Goal: Task Accomplishment & Management: Manage account settings

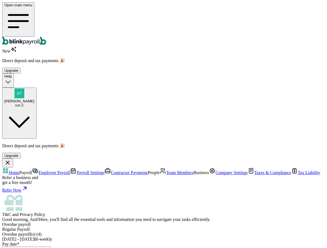
click at [166, 170] on span "Team Members" at bounding box center [179, 172] width 27 height 5
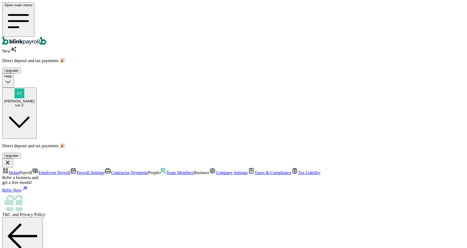
click at [166, 170] on span "Team Members" at bounding box center [179, 172] width 27 height 5
click at [34, 103] on div "run 2" at bounding box center [19, 105] width 30 height 4
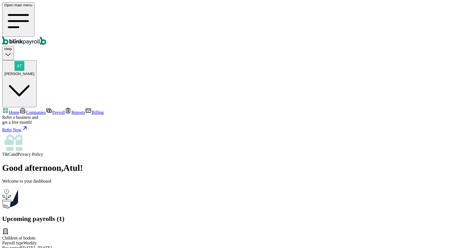
click at [27, 107] on nav "Home Companies Payroll Reports Billing Refer a business and get a free month! R…" at bounding box center [233, 131] width 462 height 49
click at [30, 110] on link "Companies" at bounding box center [32, 112] width 26 height 5
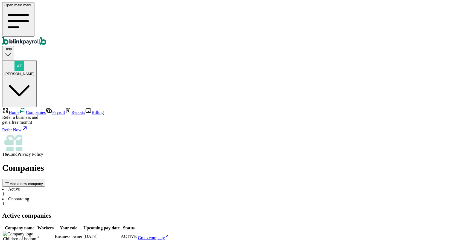
click at [169, 235] on link "Go to company" at bounding box center [153, 237] width 31 height 5
click at [426, 17] on div "Open main menu Help Atul Chauhan" at bounding box center [233, 54] width 462 height 105
click at [34, 61] on div "Atul Chauhan" at bounding box center [19, 68] width 30 height 15
drag, startPoint x: 384, startPoint y: 95, endPoint x: 457, endPoint y: 95, distance: 72.4
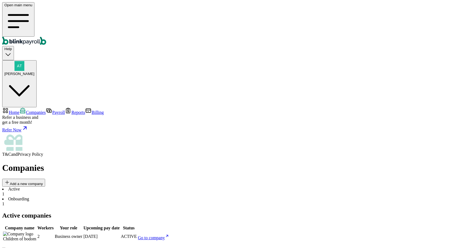
copy span "atul+september@blinkpayroll.com"
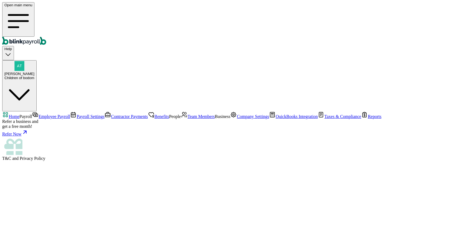
click at [55, 114] on span "Employee Payroll" at bounding box center [54, 116] width 31 height 5
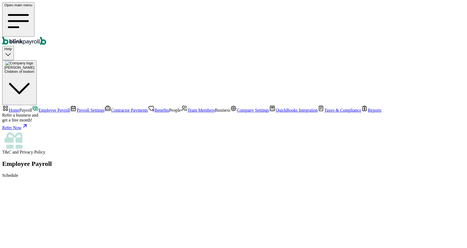
click at [154, 108] on span "Benefits" at bounding box center [161, 110] width 14 height 5
click at [181, 108] on link "Team Members" at bounding box center [198, 110] width 34 height 5
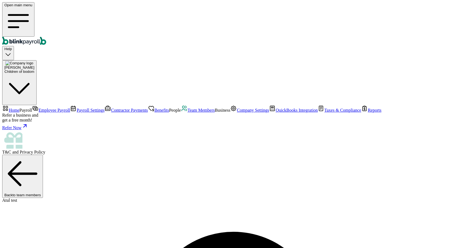
select select "2025"
select select "22 Texas Ave"
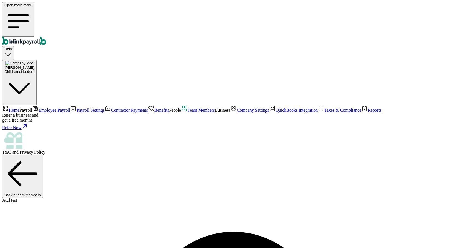
scroll to position [180, 0]
type input "Testing 1"
type input "15"
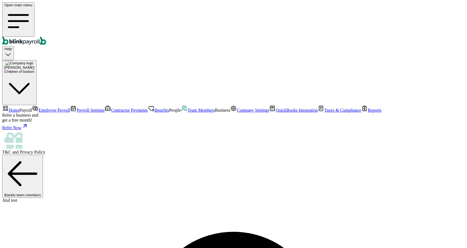
scroll to position [198, 0]
type input "Testing 2"
type input "20"
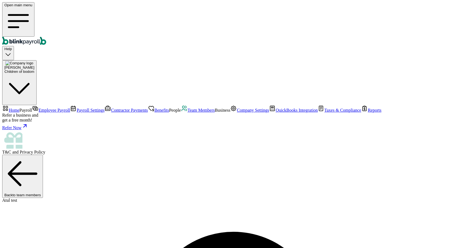
scroll to position [309, 0]
click at [39, 108] on span "Employee Payroll" at bounding box center [54, 110] width 31 height 5
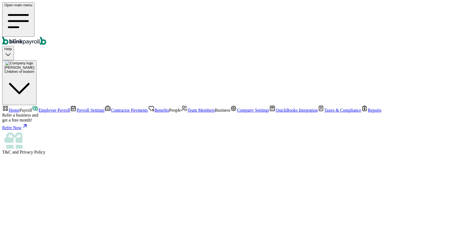
select select "direct_deposit"
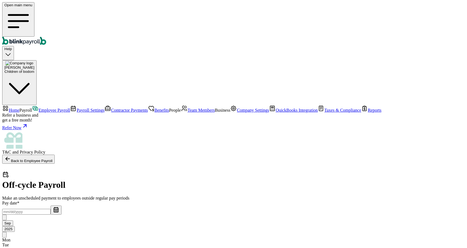
select select "direct_deposit"
